Goal: Task Accomplishment & Management: Use online tool/utility

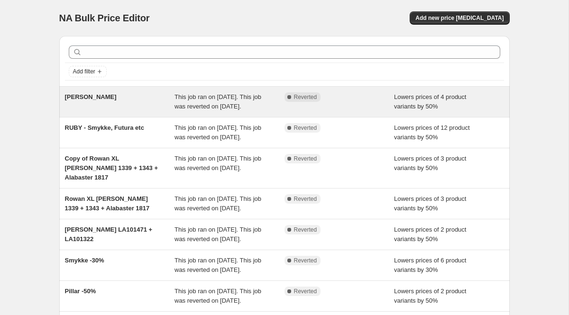
scroll to position [11, 0]
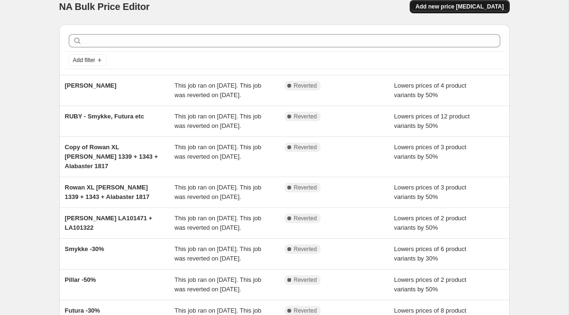
click at [436, 7] on span "Add new price [MEDICAL_DATA]" at bounding box center [459, 7] width 88 height 8
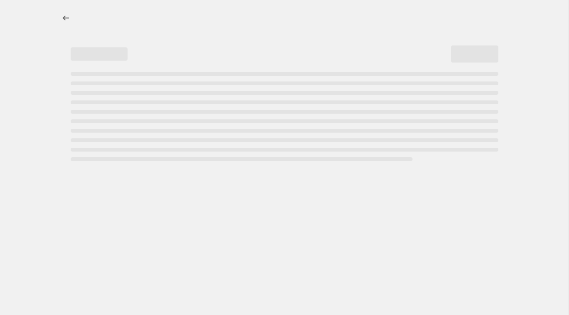
select select "percentage"
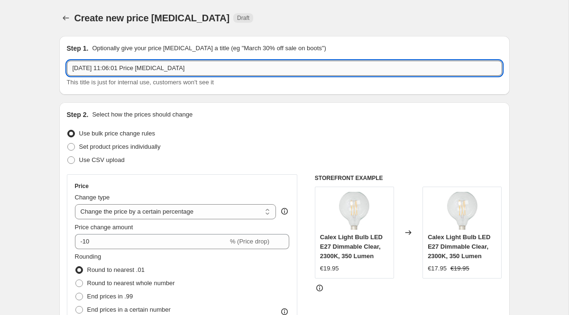
click at [217, 67] on input "[DATE] 11:06:01 Price [MEDICAL_DATA]" at bounding box center [284, 68] width 435 height 15
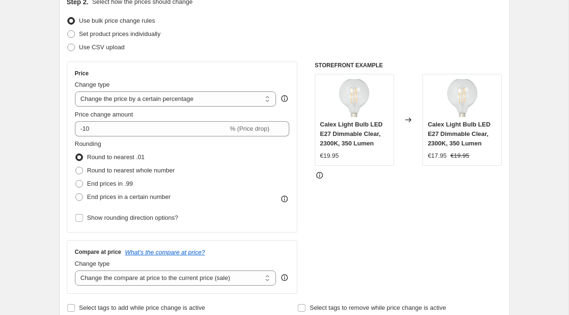
scroll to position [116, 0]
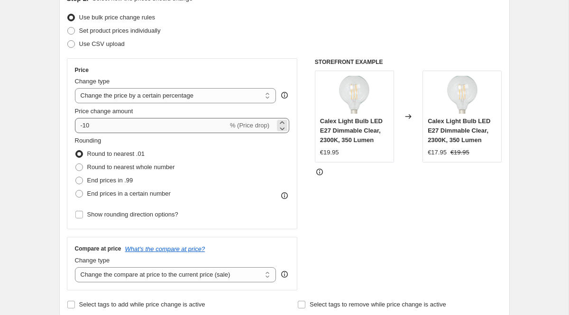
type input "-50% Diverse"
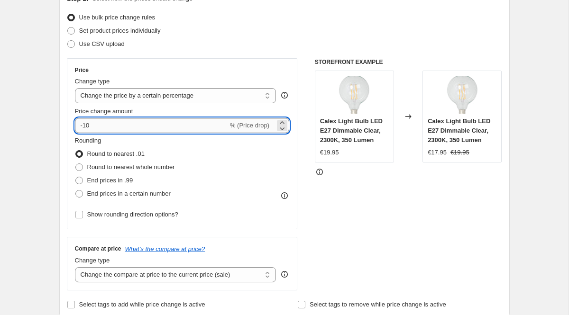
click at [108, 129] on input "-10" at bounding box center [151, 125] width 153 height 15
type input "-1"
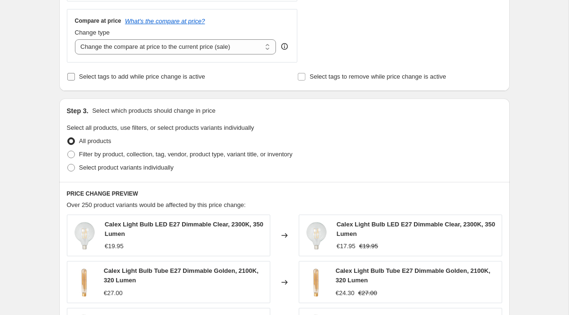
scroll to position [367, 0]
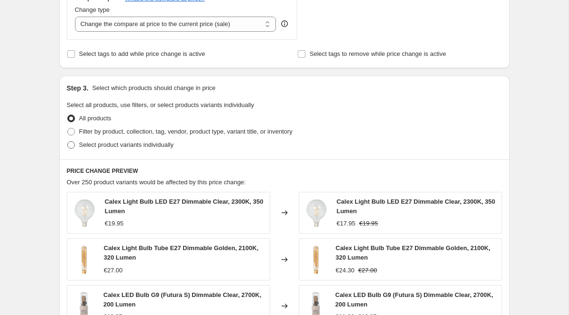
type input "-50"
click at [151, 144] on span "Select product variants individually" at bounding box center [126, 144] width 94 height 7
click at [68, 142] on input "Select product variants individually" at bounding box center [67, 141] width 0 height 0
radio input "true"
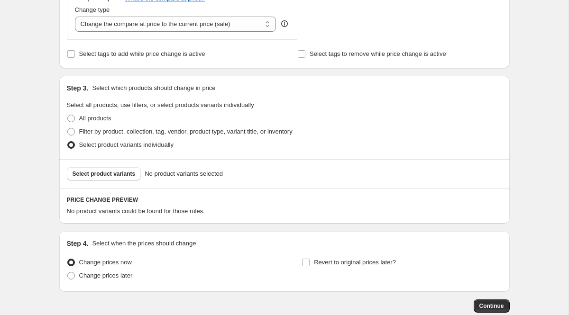
scroll to position [422, 0]
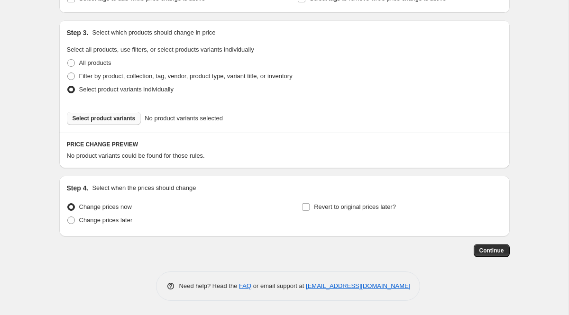
click at [126, 118] on span "Select product variants" at bounding box center [104, 119] width 63 height 8
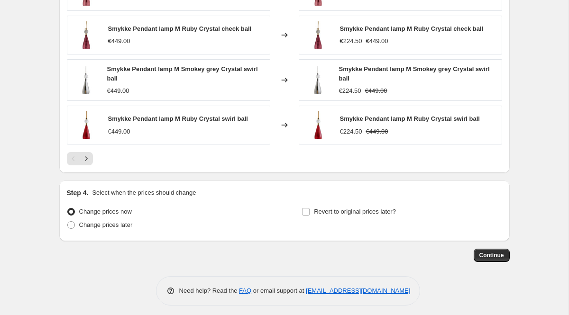
scroll to position [664, 0]
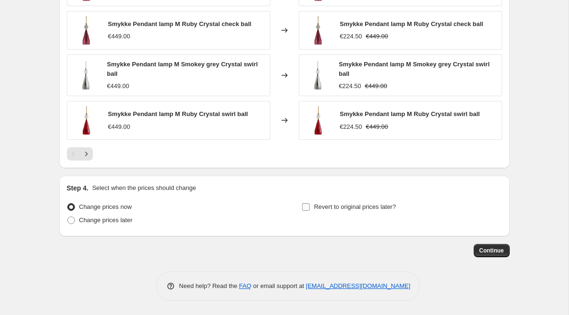
click at [306, 208] on input "Revert to original prices later?" at bounding box center [306, 207] width 8 height 8
checkbox input "true"
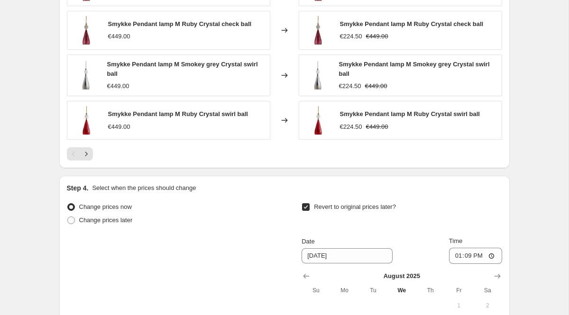
scroll to position [773, 0]
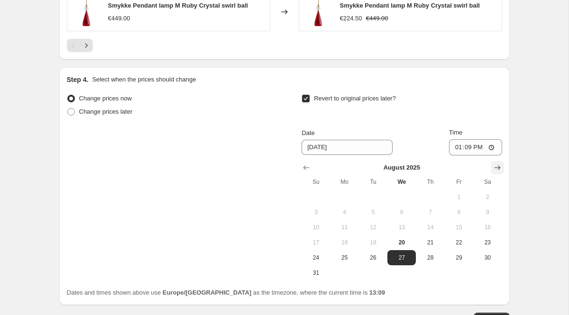
click at [493, 168] on icon "Show next month, September 2025" at bounding box center [497, 167] width 9 height 9
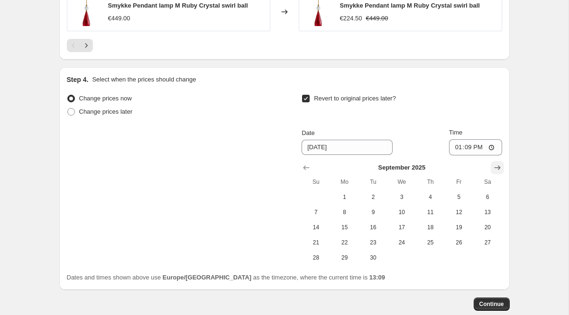
click at [493, 168] on icon "Show next month, October 2025" at bounding box center [497, 167] width 9 height 9
click at [493, 168] on icon "Show next month, November 2025" at bounding box center [497, 167] width 9 height 9
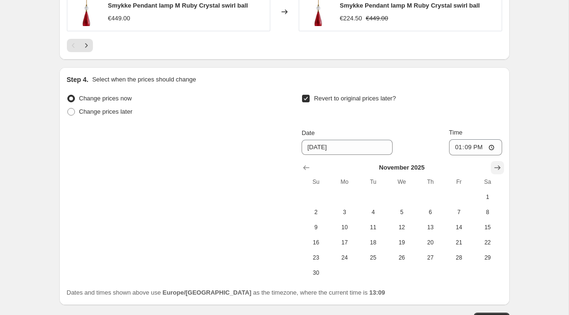
click at [493, 168] on icon "Show next month, December 2025" at bounding box center [497, 167] width 9 height 9
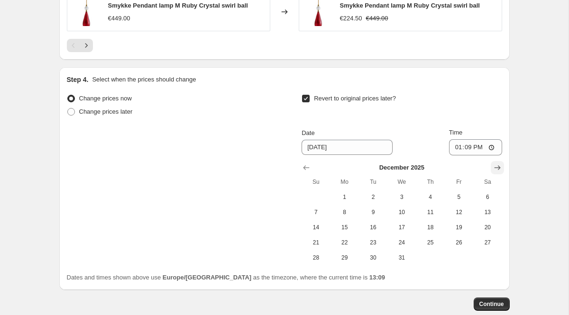
click at [500, 166] on icon "Show next month, January 2026" at bounding box center [497, 167] width 9 height 9
click at [430, 193] on span "1" at bounding box center [430, 197] width 21 height 8
type input "[DATE]"
click at [488, 306] on span "Continue" at bounding box center [491, 305] width 25 height 8
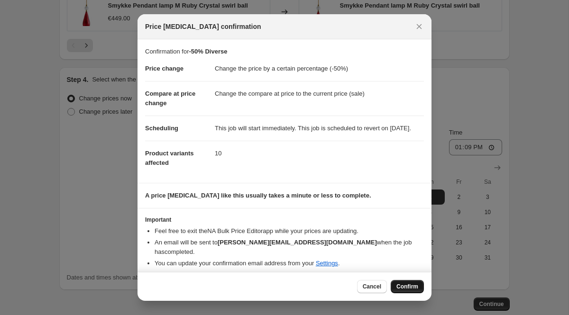
click at [405, 285] on span "Confirm" at bounding box center [407, 287] width 22 height 8
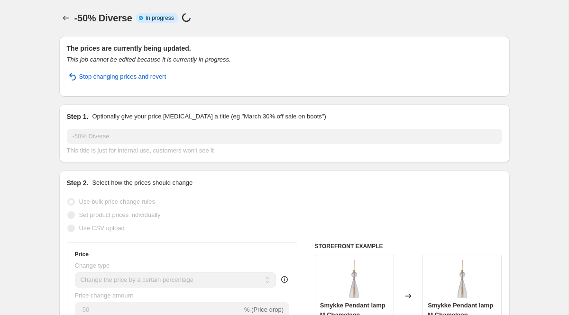
select select "percentage"
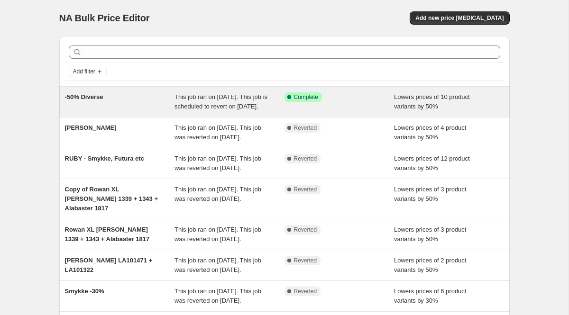
click at [98, 95] on span "-50% Diverse" at bounding box center [84, 96] width 38 height 7
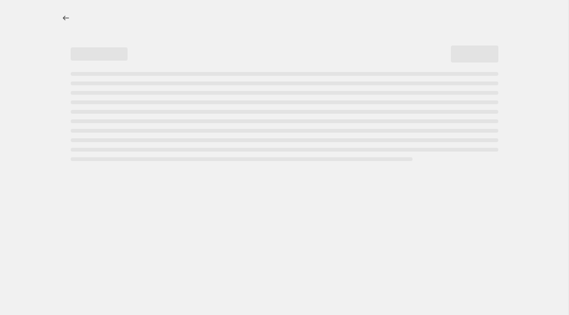
select select "percentage"
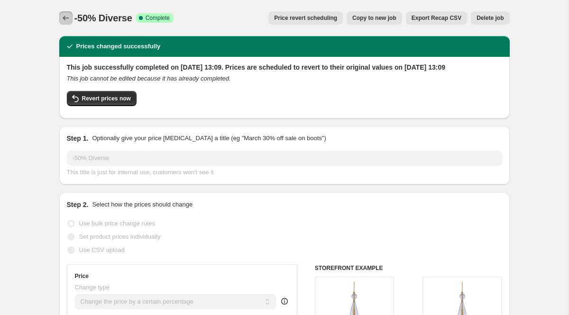
click at [64, 18] on icon "Price change jobs" at bounding box center [66, 18] width 6 height 5
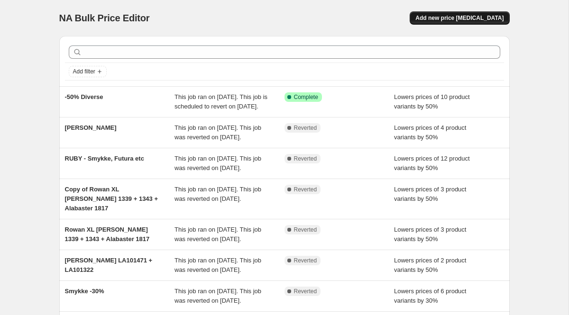
click at [483, 14] on button "Add new price [MEDICAL_DATA]" at bounding box center [460, 17] width 100 height 13
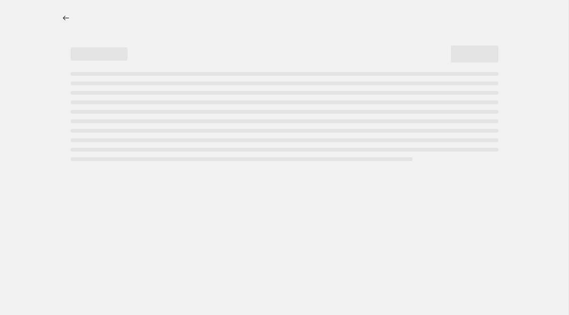
select select "percentage"
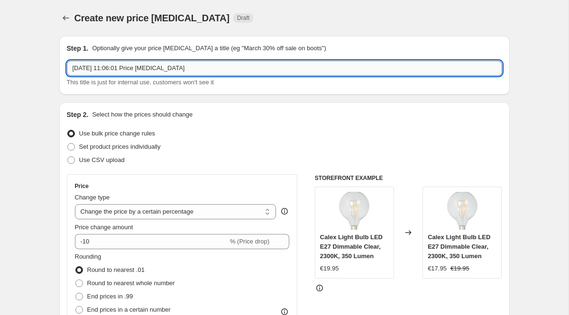
click at [192, 71] on input "[DATE] 11:06:01 Price [MEDICAL_DATA]" at bounding box center [284, 68] width 435 height 15
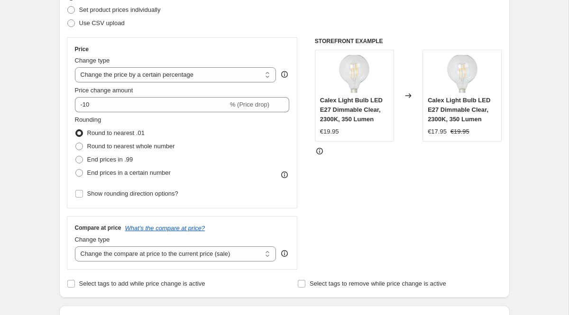
scroll to position [133, 0]
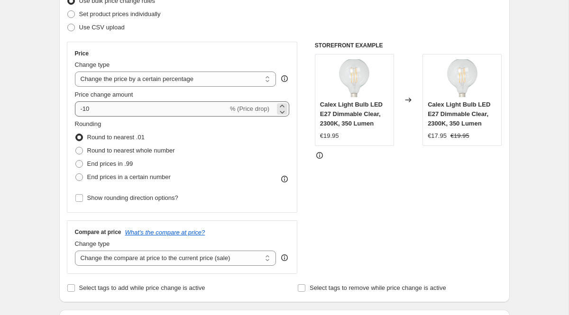
type input "-50%"
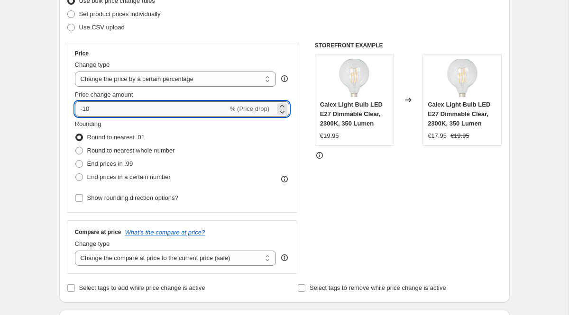
click at [99, 108] on input "-10" at bounding box center [151, 108] width 153 height 15
type input "-1"
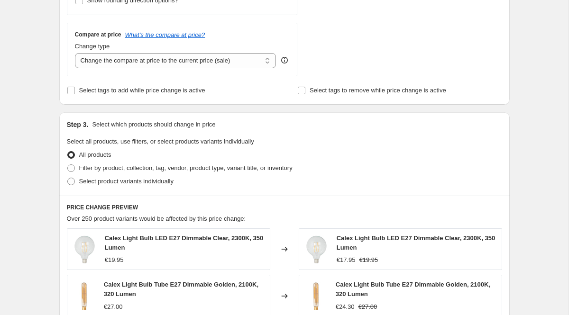
scroll to position [336, 0]
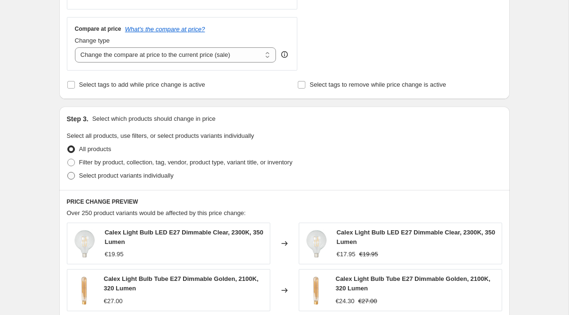
type input "-50"
click at [138, 172] on span "Select product variants individually" at bounding box center [126, 175] width 94 height 7
click at [68, 172] on input "Select product variants individually" at bounding box center [67, 172] width 0 height 0
radio input "true"
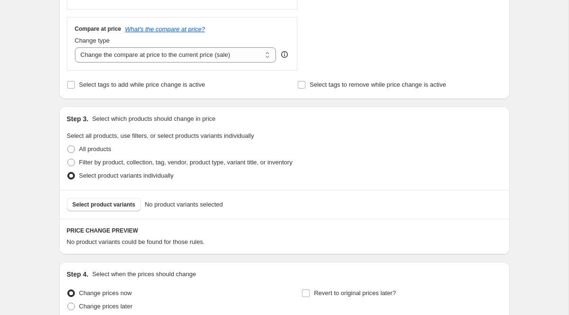
click at [119, 212] on div "Select product variants No product variants selected" at bounding box center [284, 204] width 450 height 29
click at [119, 204] on span "Select product variants" at bounding box center [104, 205] width 63 height 8
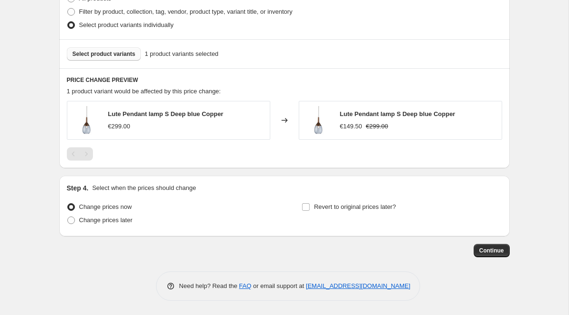
scroll to position [486, 0]
click at [347, 206] on span "Revert to original prices later?" at bounding box center [355, 207] width 82 height 7
click at [310, 206] on input "Revert to original prices later?" at bounding box center [306, 208] width 8 height 8
checkbox input "true"
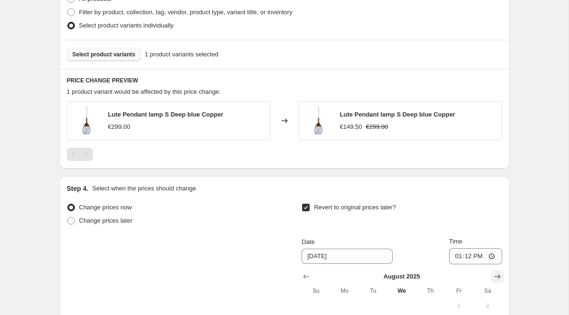
click at [493, 276] on icon "Show next month, September 2025" at bounding box center [497, 276] width 9 height 9
click at [493, 276] on icon "Show next month, October 2025" at bounding box center [497, 276] width 9 height 9
click at [493, 276] on icon "Show next month, November 2025" at bounding box center [497, 276] width 9 height 9
click at [493, 276] on icon "Show next month, December 2025" at bounding box center [497, 276] width 9 height 9
click at [495, 275] on icon "Show next month, January 2026" at bounding box center [497, 276] width 9 height 9
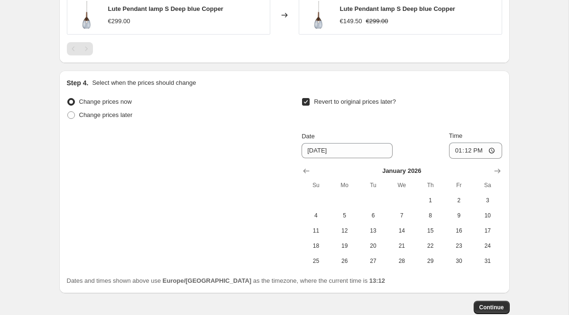
scroll to position [593, 0]
click at [433, 194] on button "1" at bounding box center [430, 199] width 28 height 15
type input "[DATE]"
click at [496, 305] on span "Continue" at bounding box center [491, 307] width 25 height 8
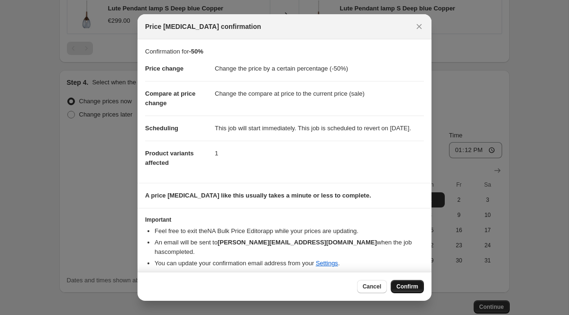
click at [403, 287] on span "Confirm" at bounding box center [407, 287] width 22 height 8
type input "-50%"
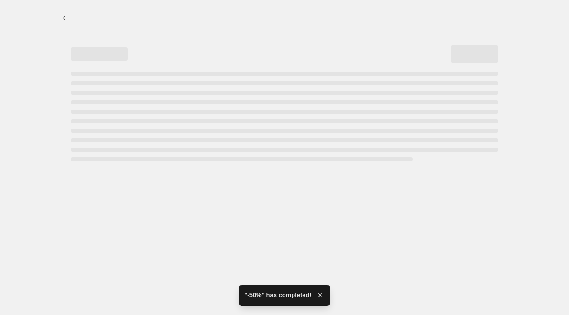
select select "percentage"
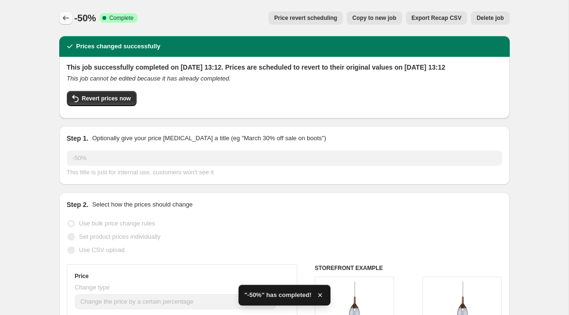
click at [62, 14] on icon "Price change jobs" at bounding box center [65, 17] width 9 height 9
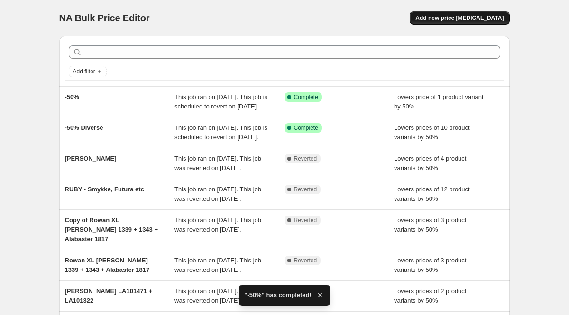
click at [457, 20] on span "Add new price [MEDICAL_DATA]" at bounding box center [459, 18] width 88 height 8
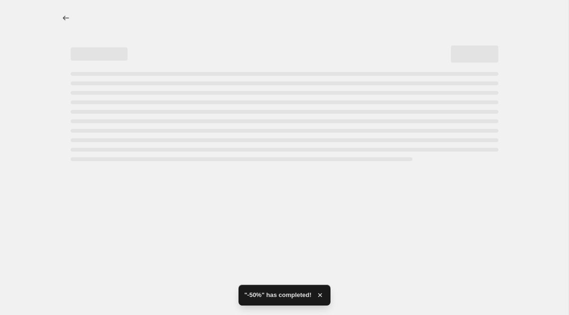
select select "percentage"
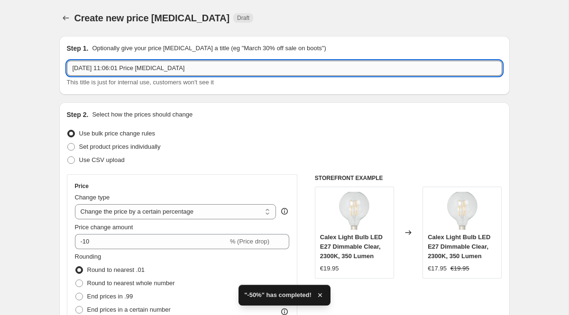
click at [201, 68] on input "[DATE] 11:06:01 Price [MEDICAL_DATA]" at bounding box center [284, 68] width 435 height 15
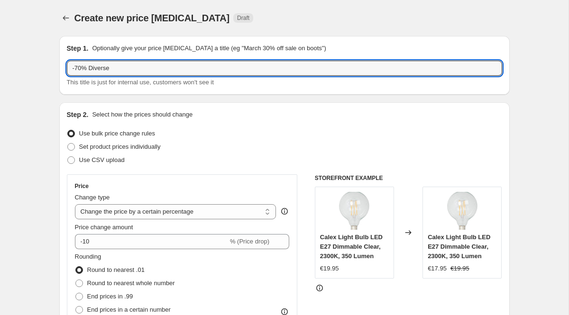
type input "-70% Diverse"
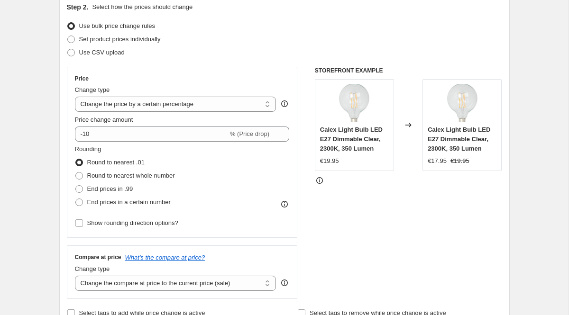
scroll to position [108, 0]
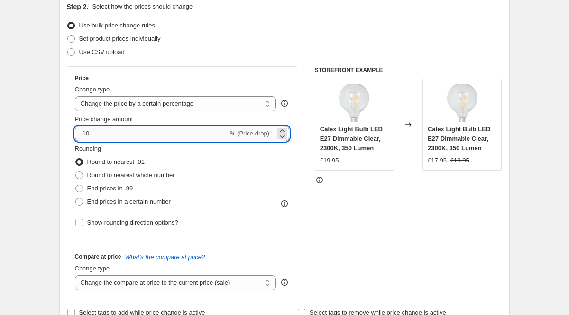
click at [118, 135] on input "-10" at bounding box center [151, 133] width 153 height 15
type input "-1"
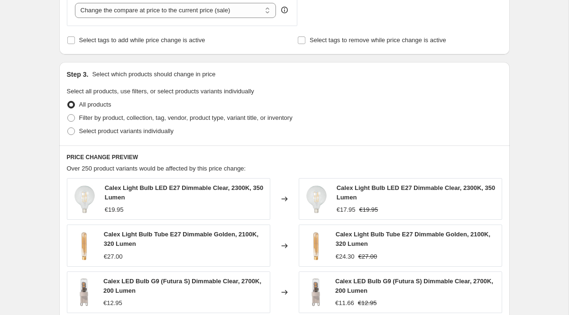
scroll to position [384, 0]
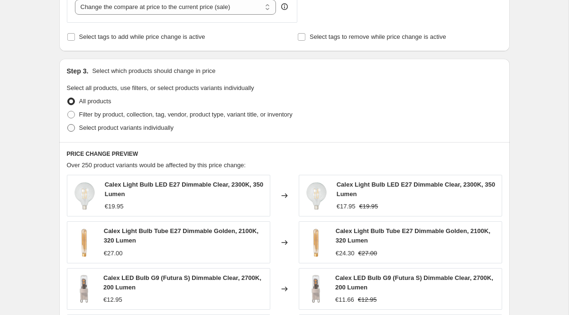
type input "-70"
click at [137, 127] on span "Select product variants individually" at bounding box center [126, 127] width 94 height 7
click at [68, 125] on input "Select product variants individually" at bounding box center [67, 124] width 0 height 0
radio input "true"
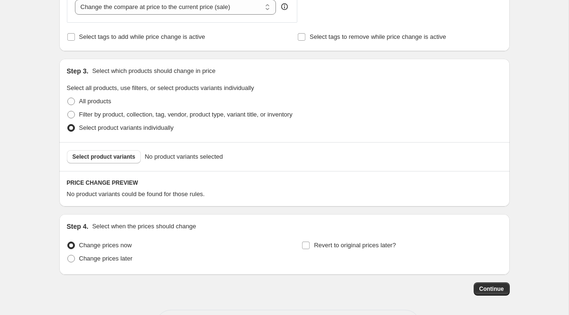
scroll to position [422, 0]
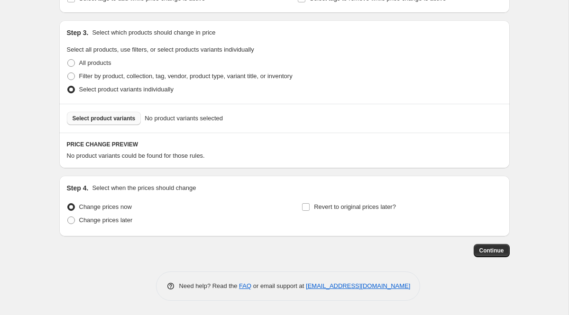
click at [127, 123] on button "Select product variants" at bounding box center [104, 118] width 74 height 13
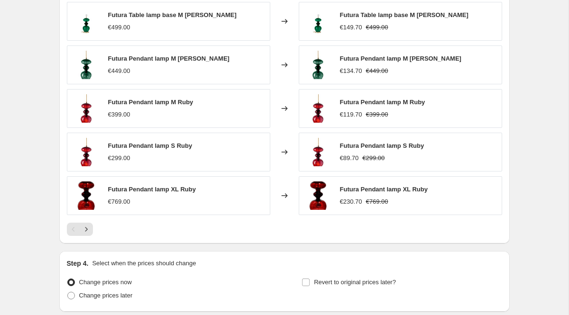
scroll to position [661, 0]
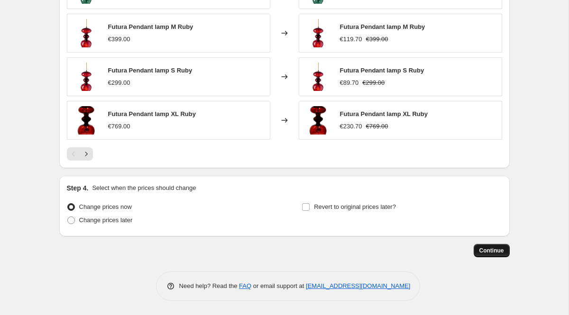
click at [490, 250] on span "Continue" at bounding box center [491, 251] width 25 height 8
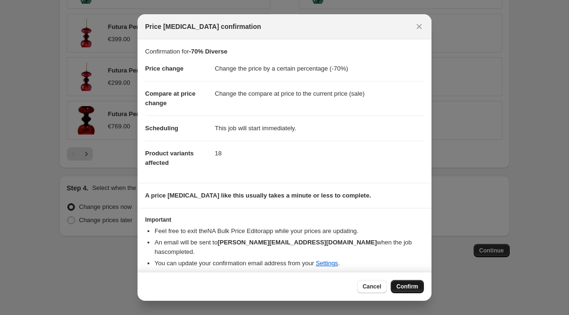
click at [405, 284] on span "Confirm" at bounding box center [407, 287] width 22 height 8
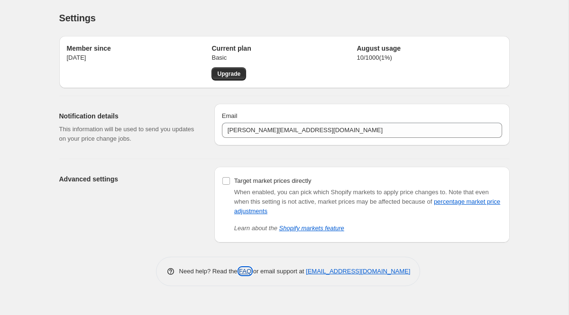
click at [242, 273] on link "FAQ" at bounding box center [245, 271] width 12 height 7
click at [249, 31] on div "Settings. This page is ready Settings" at bounding box center [284, 18] width 450 height 36
click at [331, 29] on div "Settings. This page is ready Settings" at bounding box center [284, 18] width 450 height 36
click at [248, 37] on div "Member since [DATE] Current plan Basic Upgrade August usage 10 / 1000 ( 1 %)" at bounding box center [284, 62] width 450 height 52
click at [152, 170] on div "Advanced settings" at bounding box center [132, 205] width 147 height 76
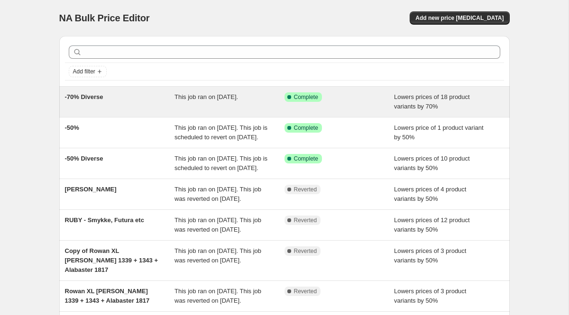
click at [210, 95] on span "This job ran on [DATE]." at bounding box center [206, 96] width 64 height 7
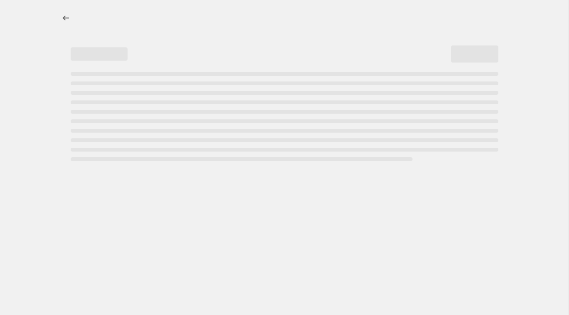
select select "percentage"
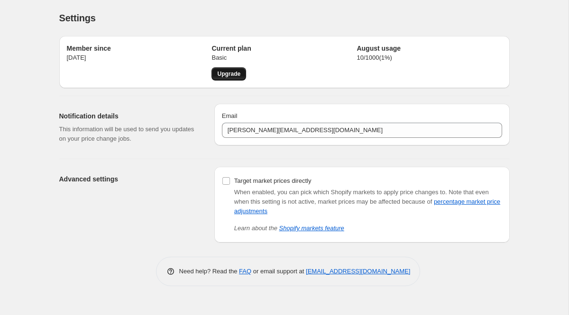
click at [226, 73] on span "Upgrade" at bounding box center [228, 74] width 23 height 8
